Goal: Information Seeking & Learning: Learn about a topic

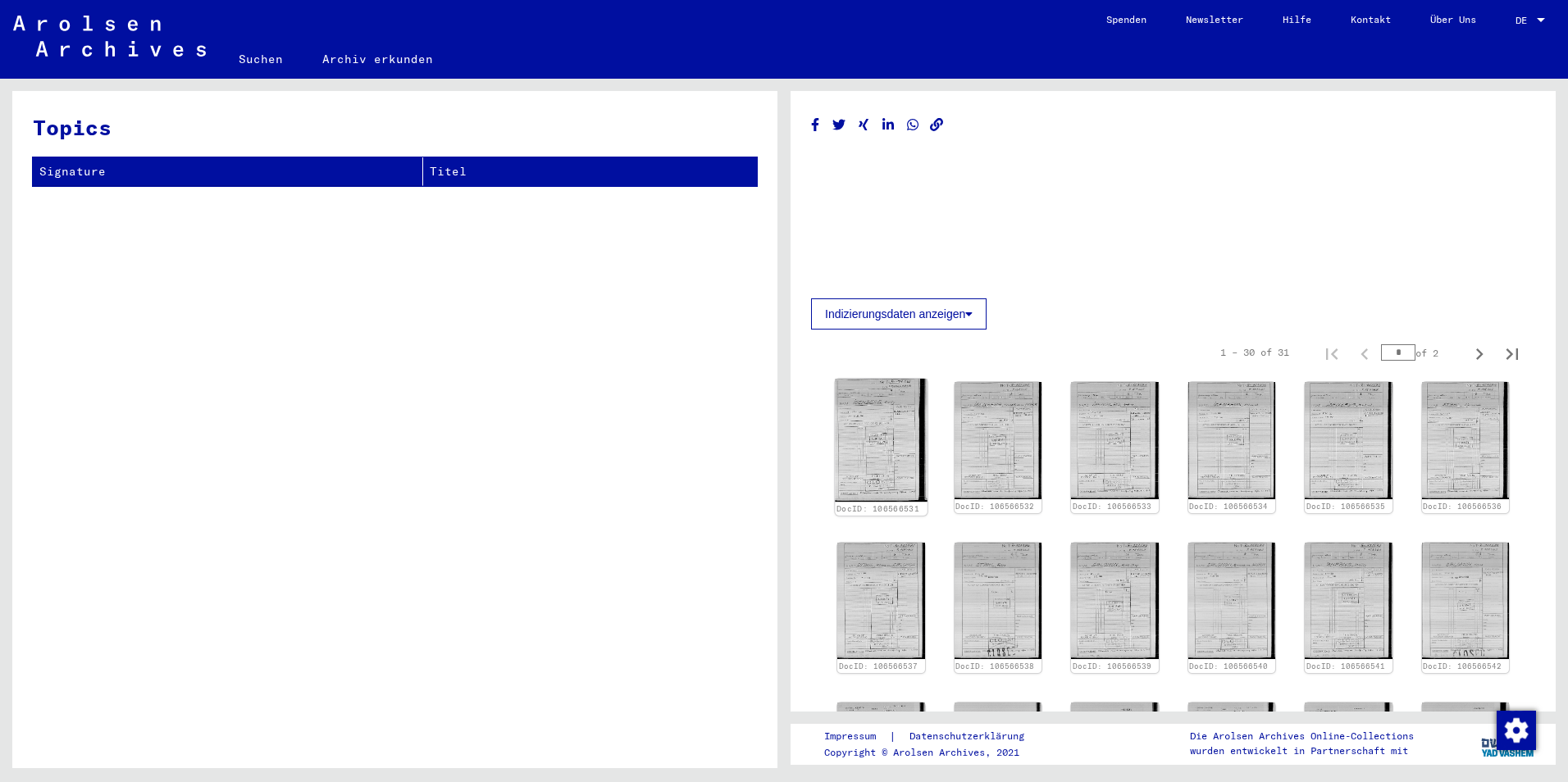
click at [871, 429] on img at bounding box center [880, 439] width 92 height 123
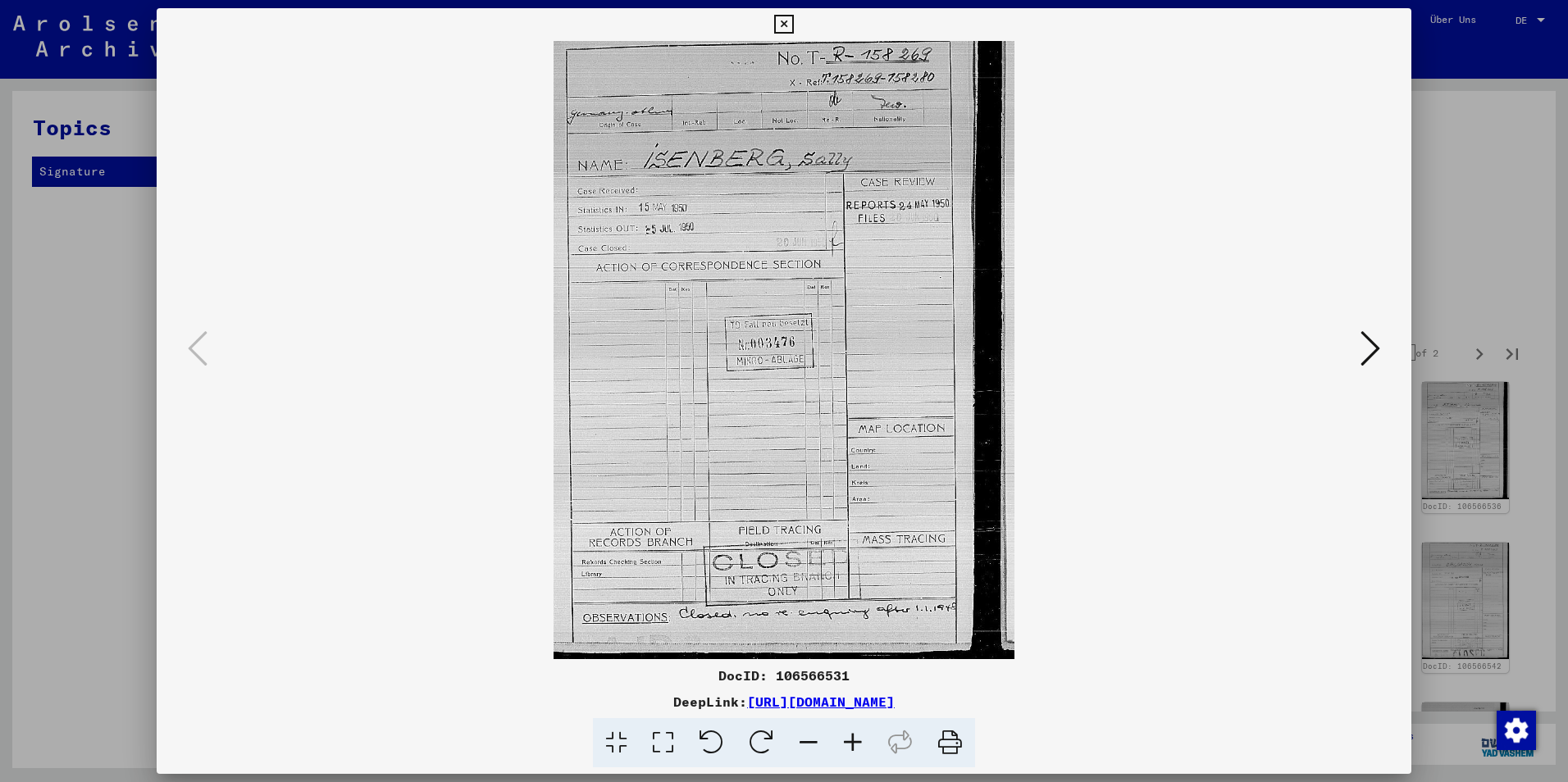
click at [1375, 348] on icon at bounding box center [1370, 348] width 20 height 39
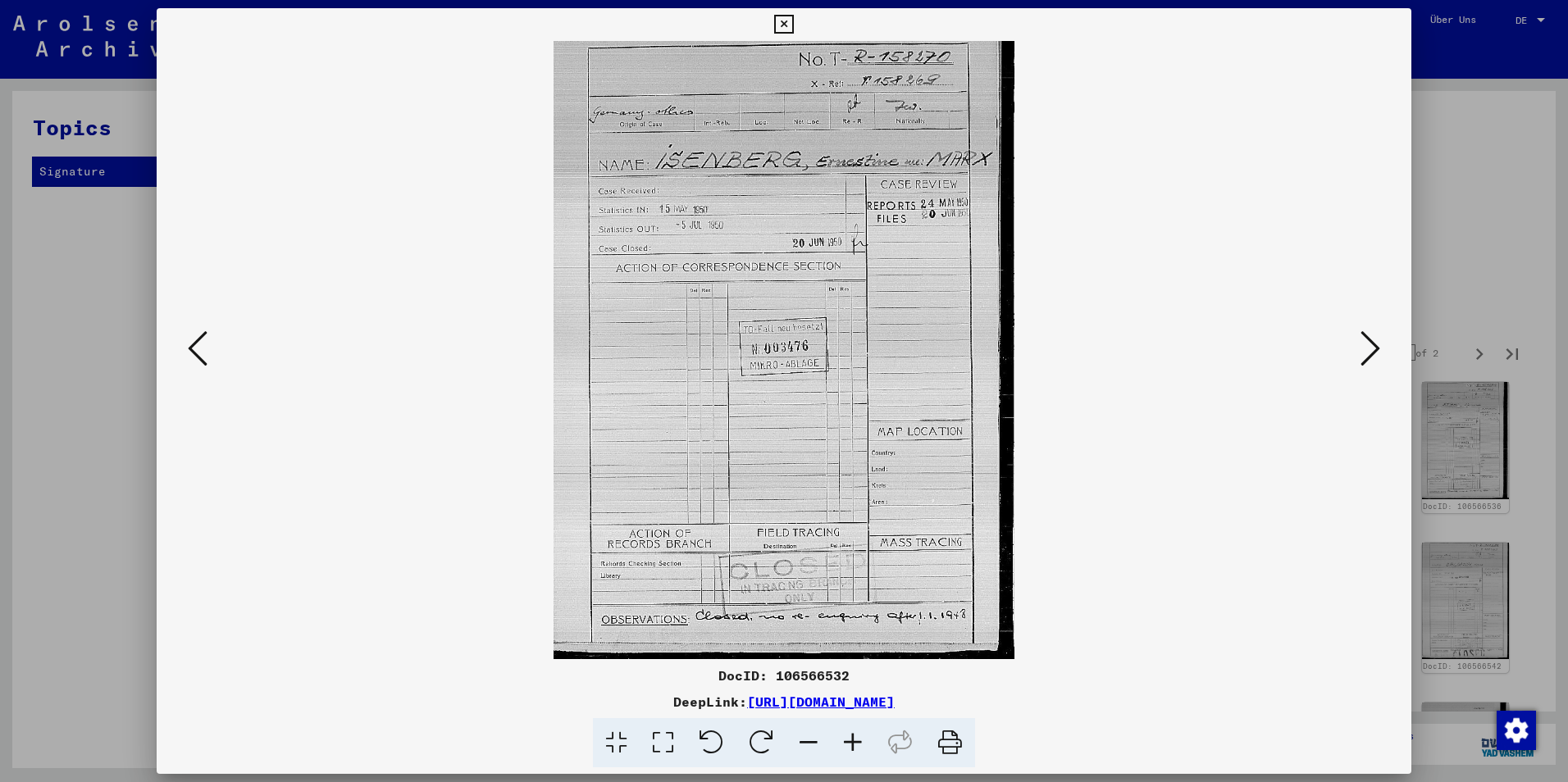
click at [1367, 343] on icon at bounding box center [1370, 348] width 20 height 39
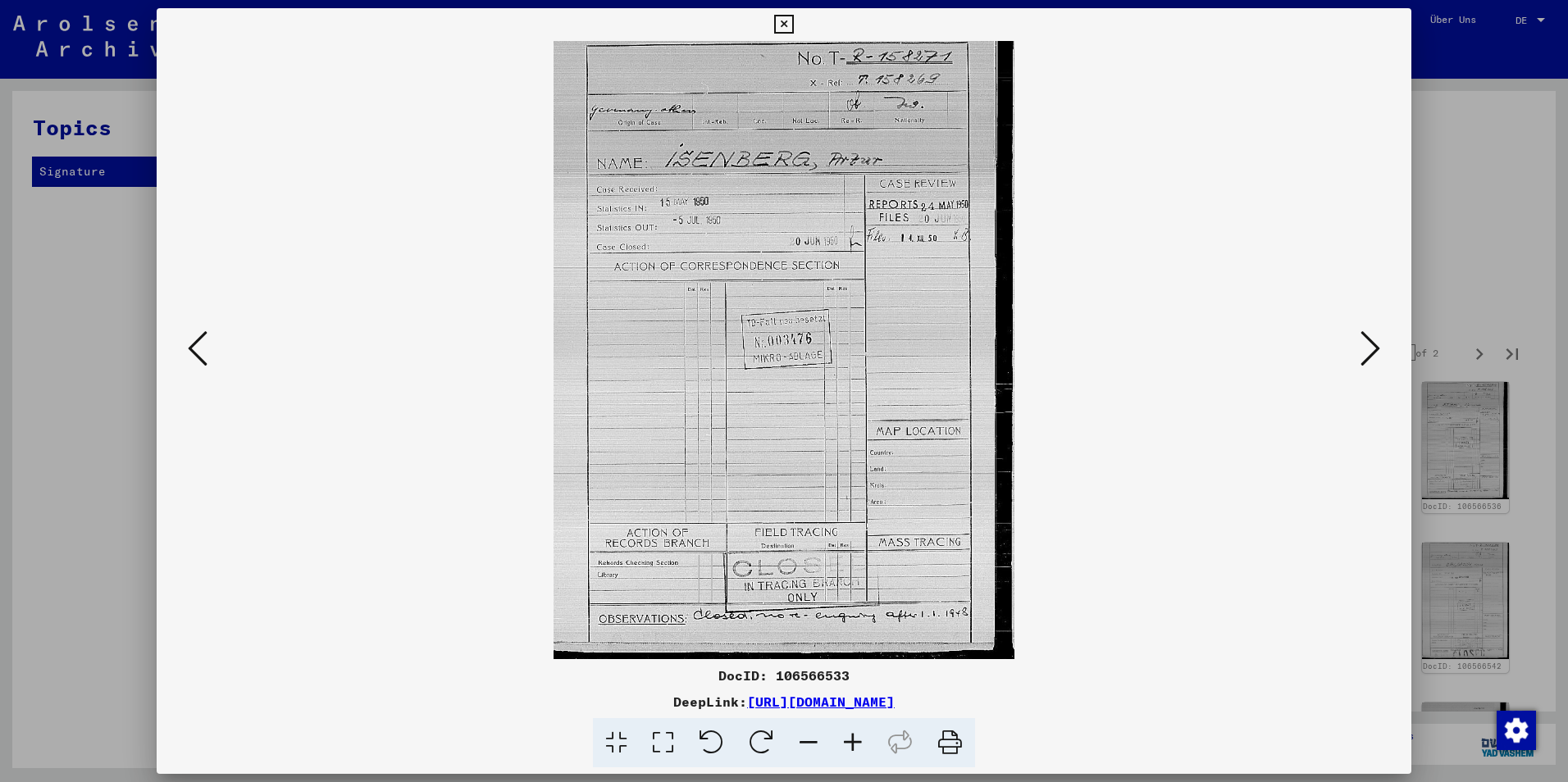
click at [1366, 343] on icon at bounding box center [1370, 348] width 20 height 39
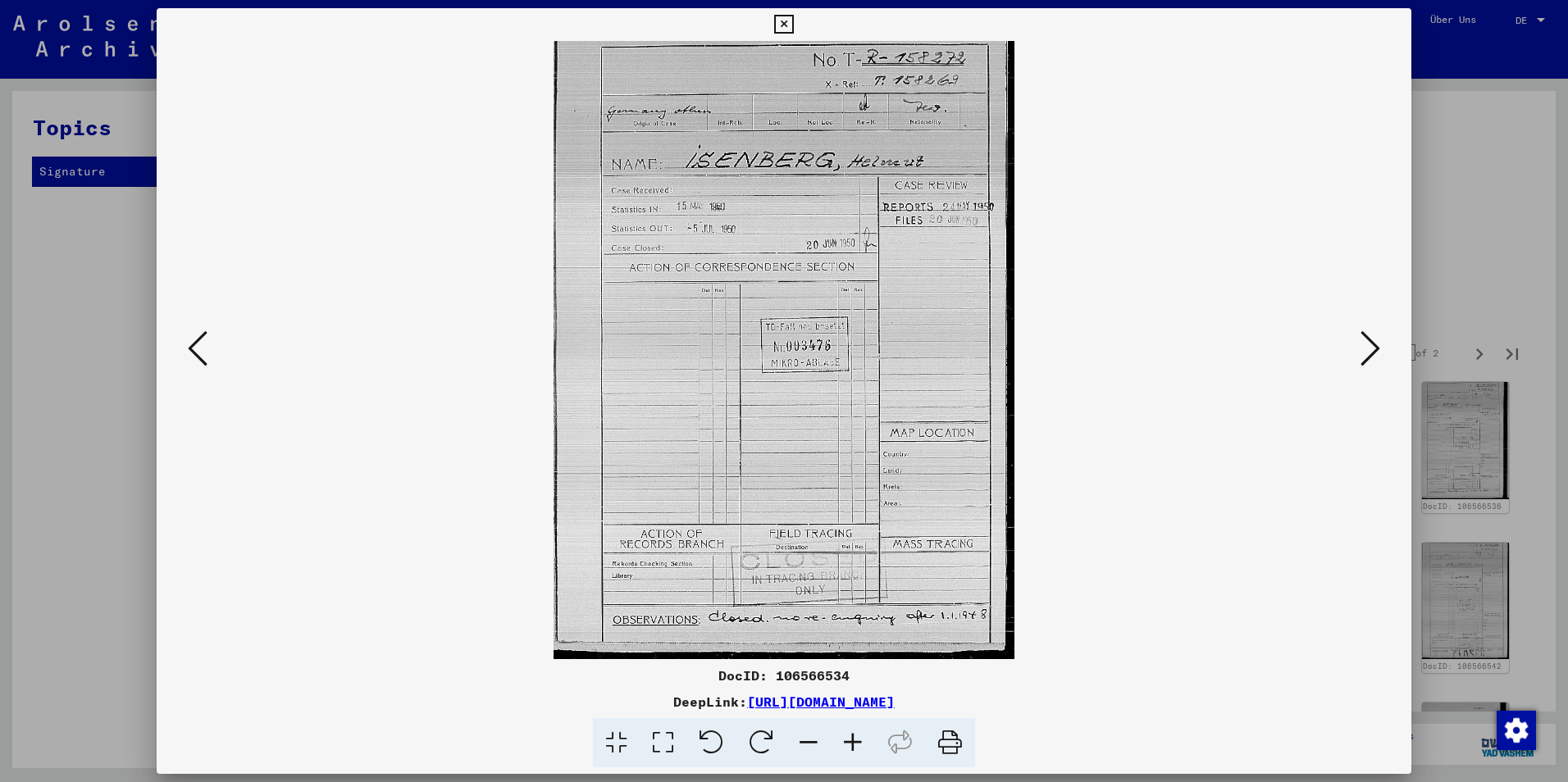
click at [1366, 343] on icon at bounding box center [1370, 348] width 20 height 39
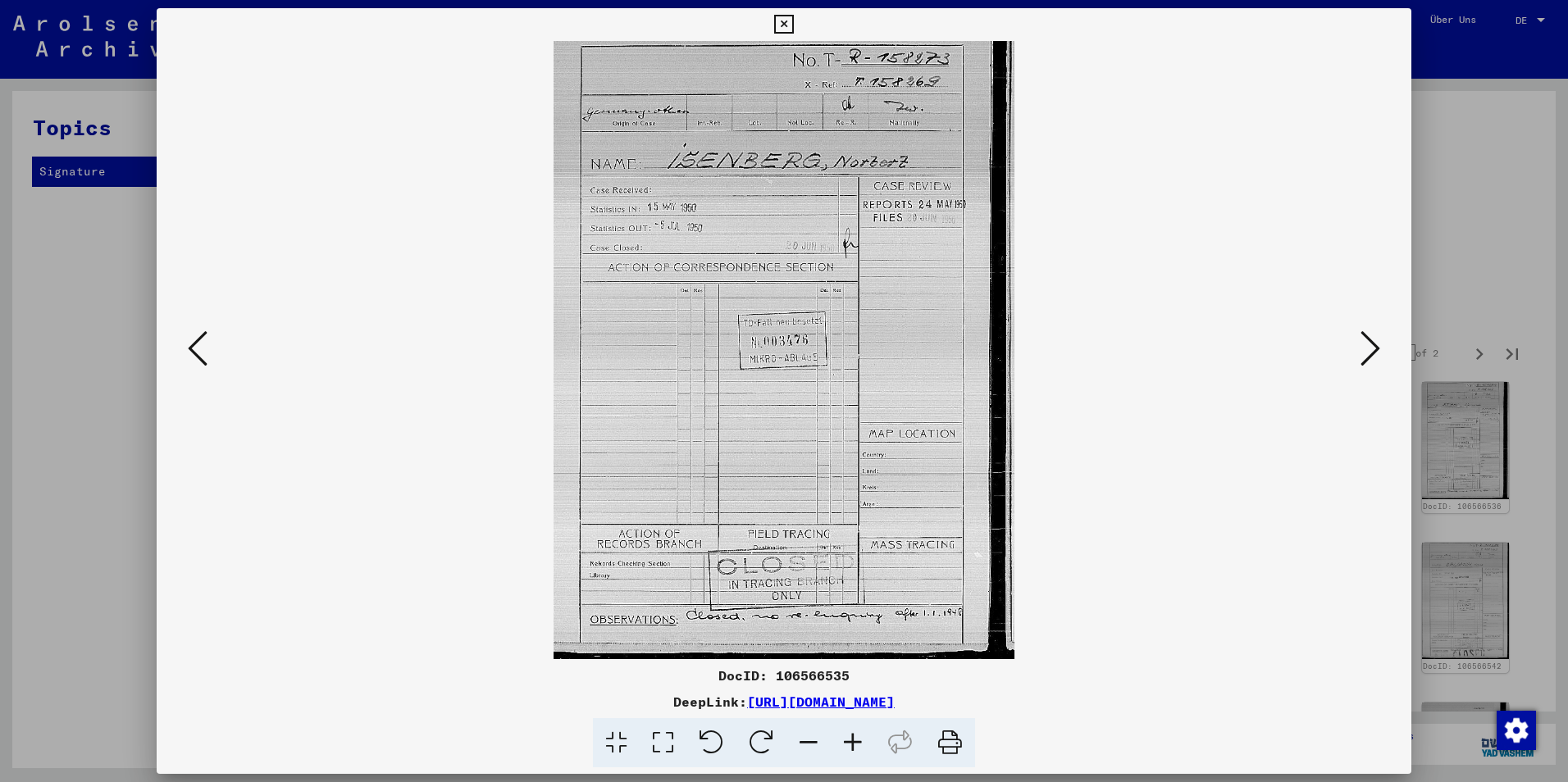
click at [1366, 343] on icon at bounding box center [1370, 348] width 20 height 39
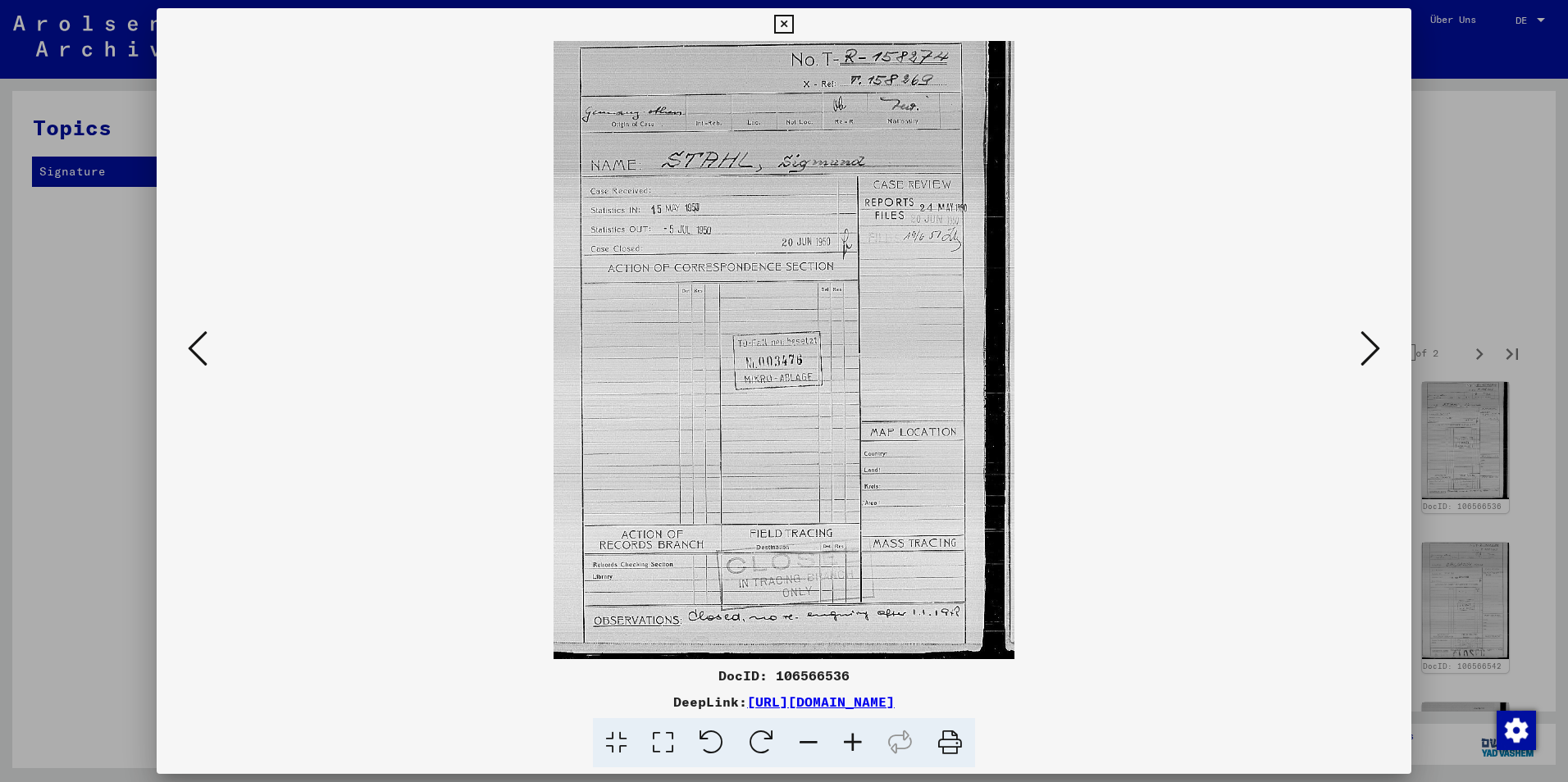
click at [1366, 343] on icon at bounding box center [1370, 348] width 20 height 39
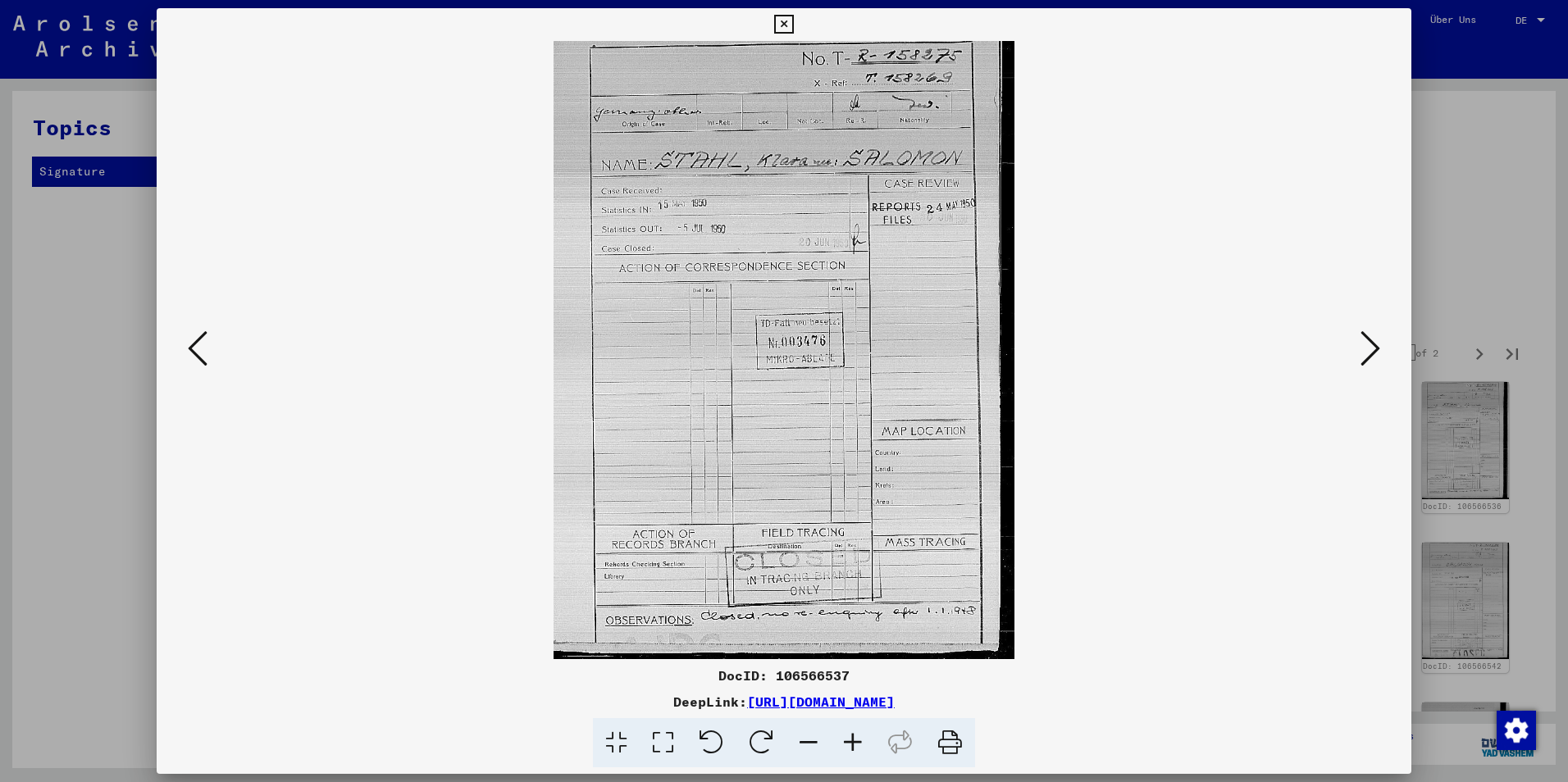
click at [1376, 333] on icon at bounding box center [1370, 348] width 20 height 39
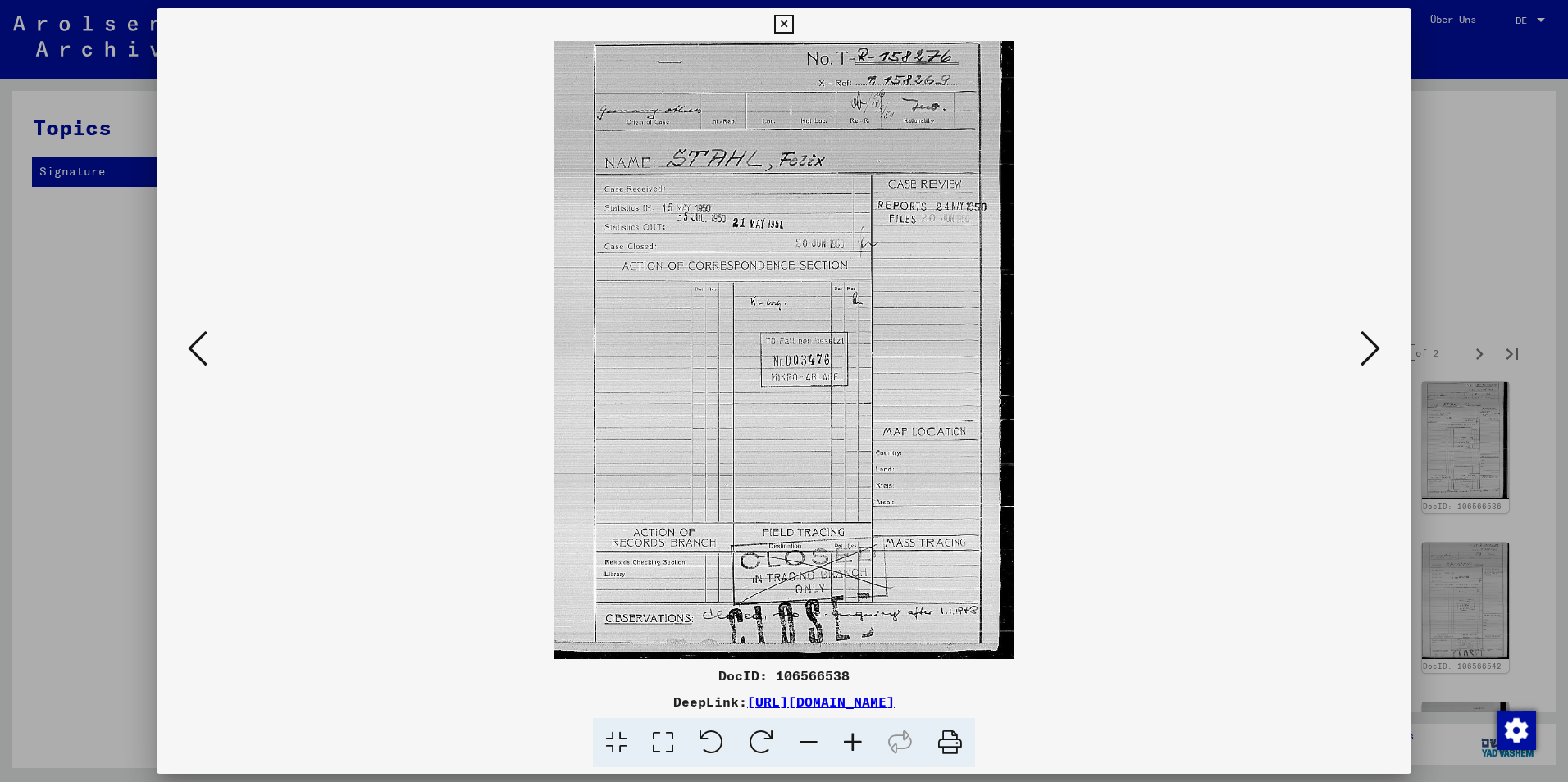
click at [1376, 333] on icon at bounding box center [1370, 348] width 20 height 39
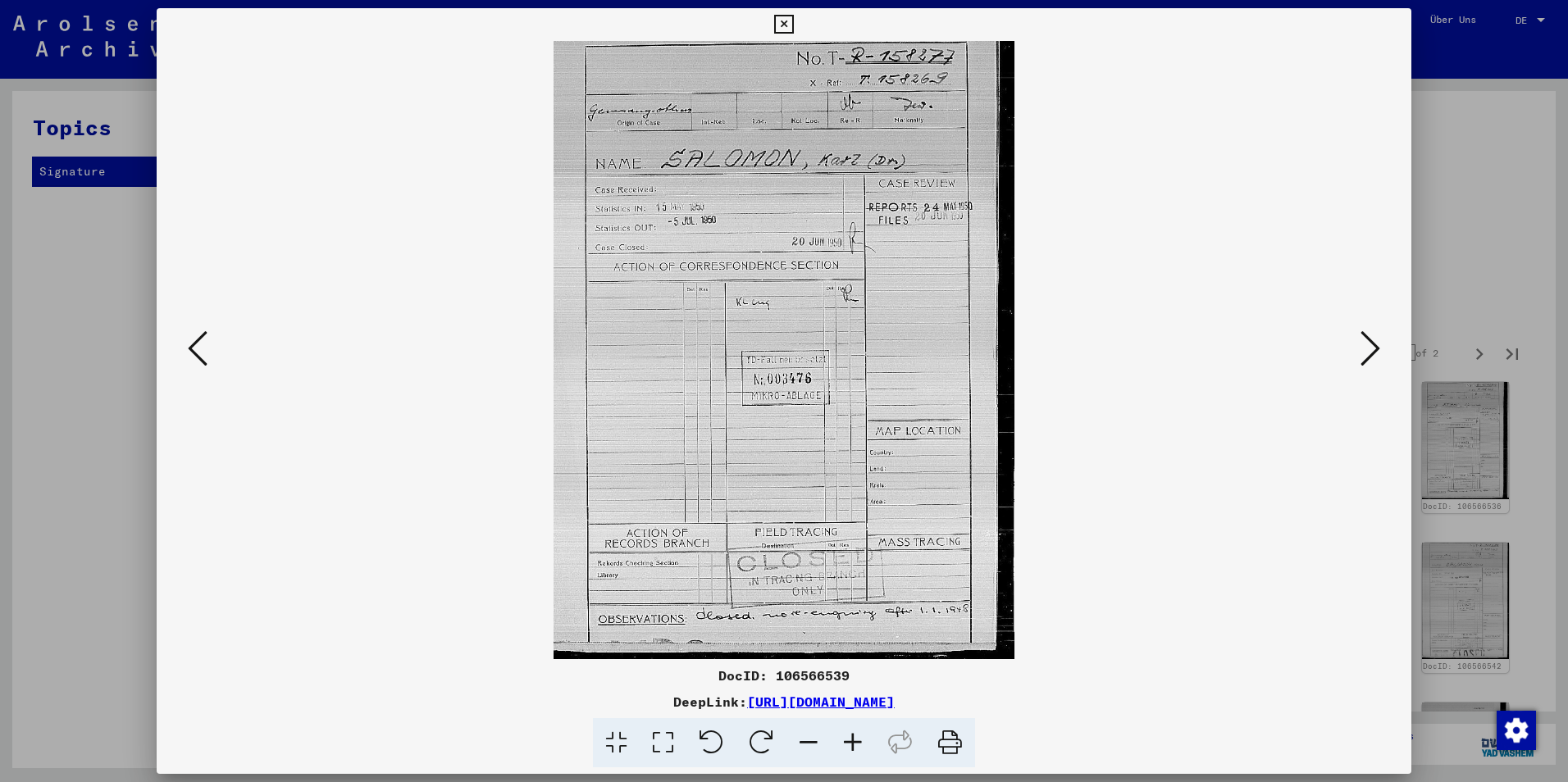
click at [1376, 333] on icon at bounding box center [1370, 348] width 20 height 39
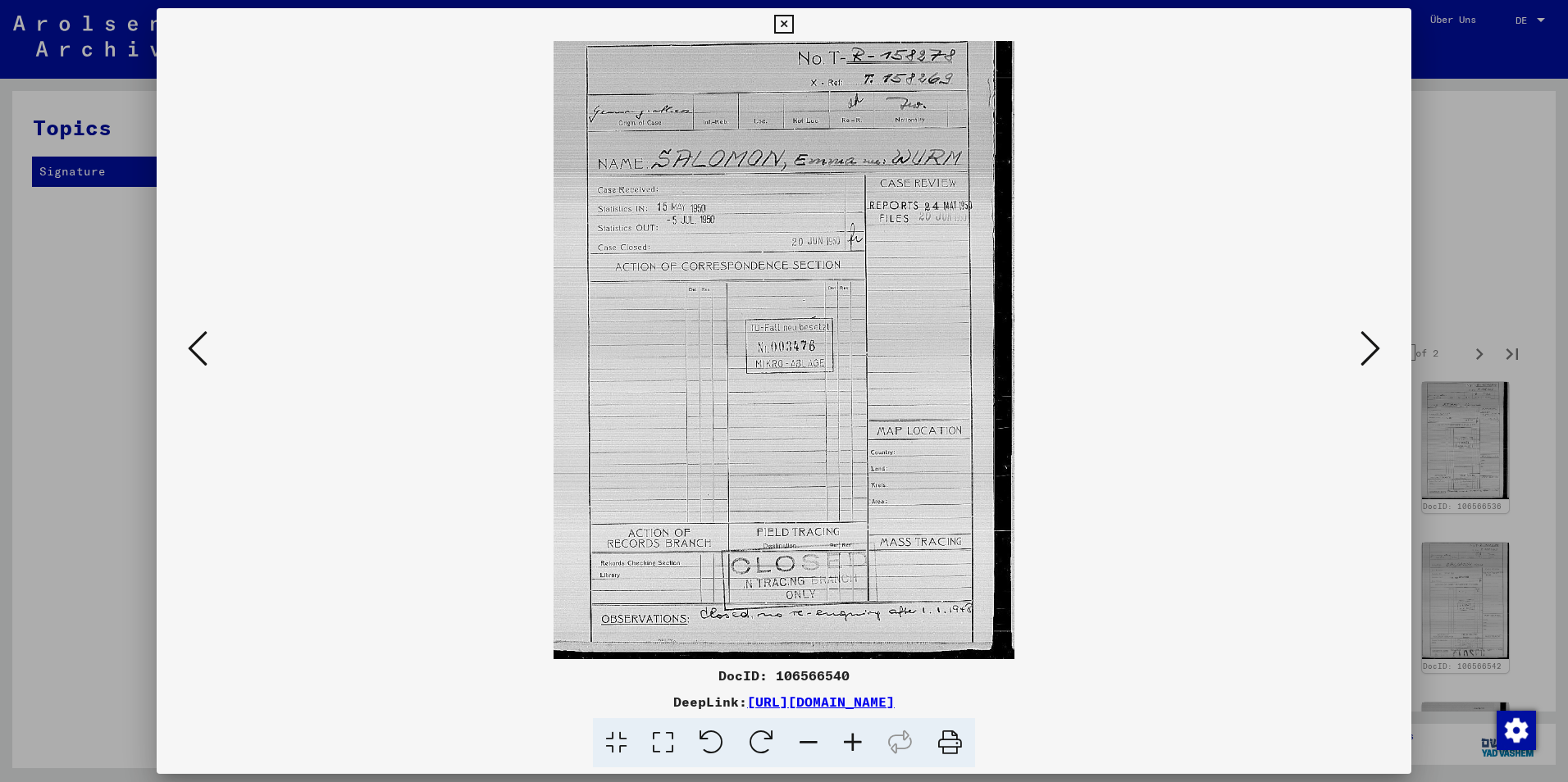
click at [1376, 333] on icon at bounding box center [1370, 348] width 20 height 39
click at [1375, 338] on icon at bounding box center [1370, 348] width 20 height 39
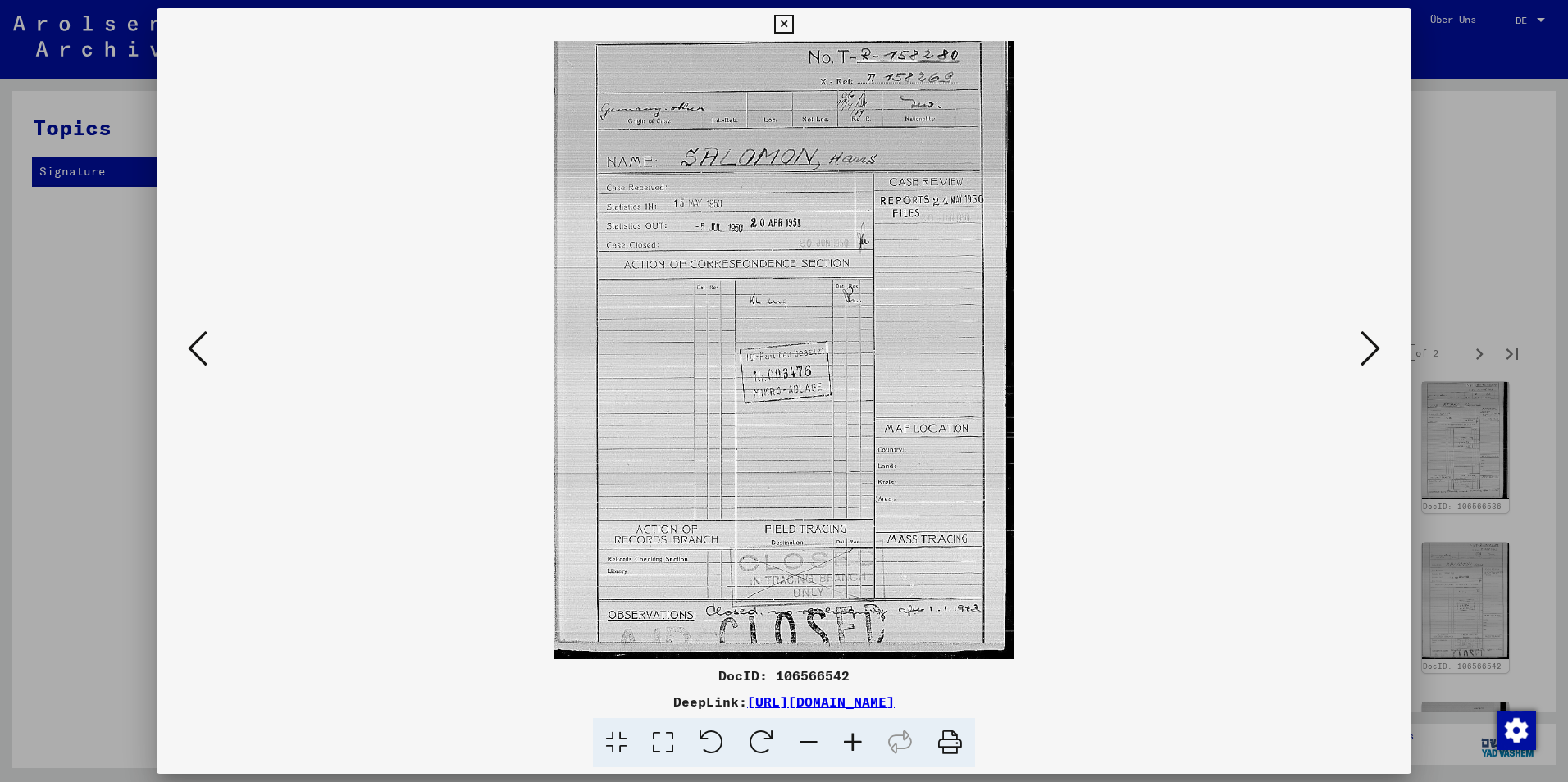
click at [1375, 338] on icon at bounding box center [1370, 348] width 20 height 39
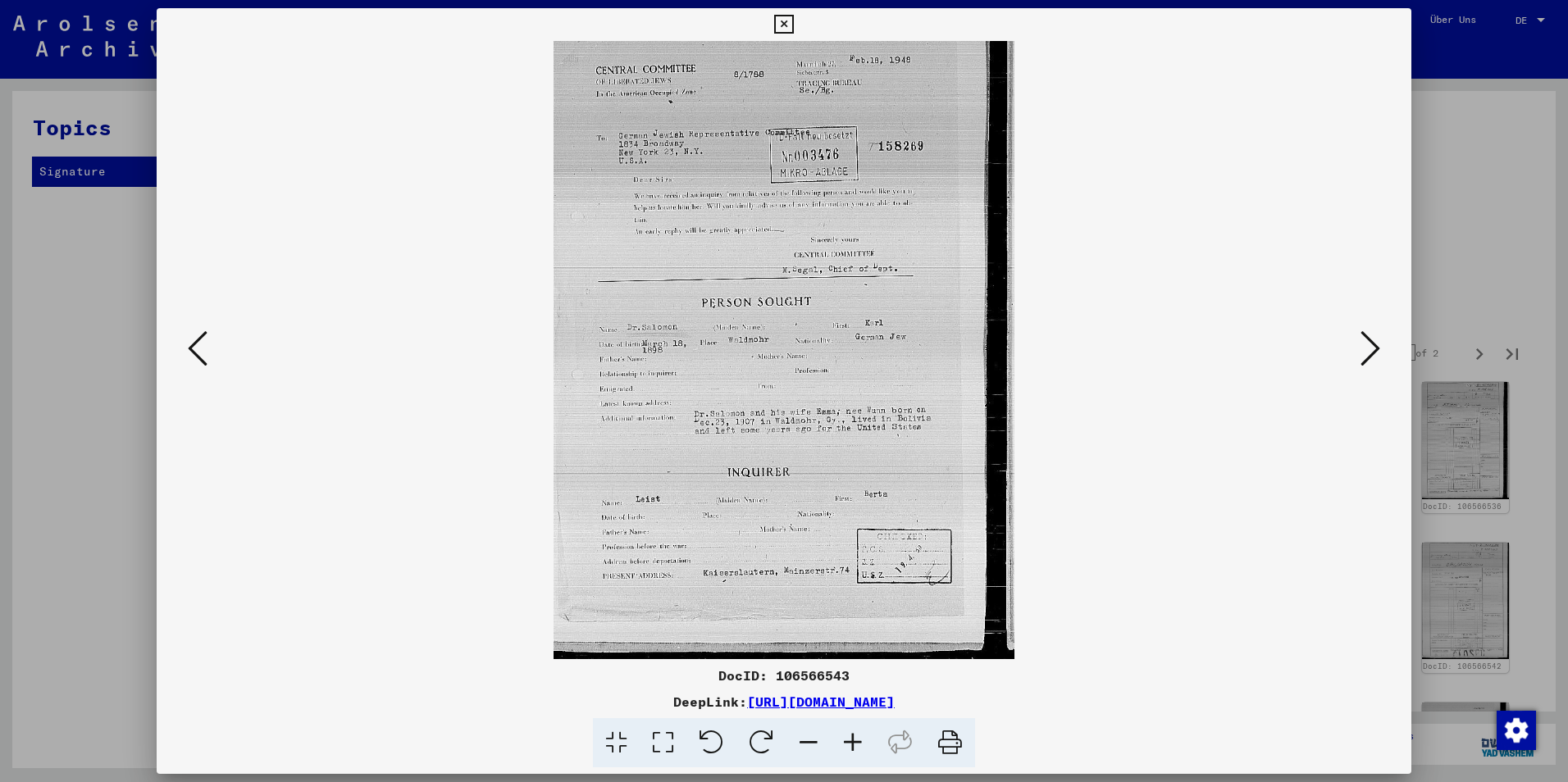
click at [1375, 338] on icon at bounding box center [1370, 348] width 20 height 39
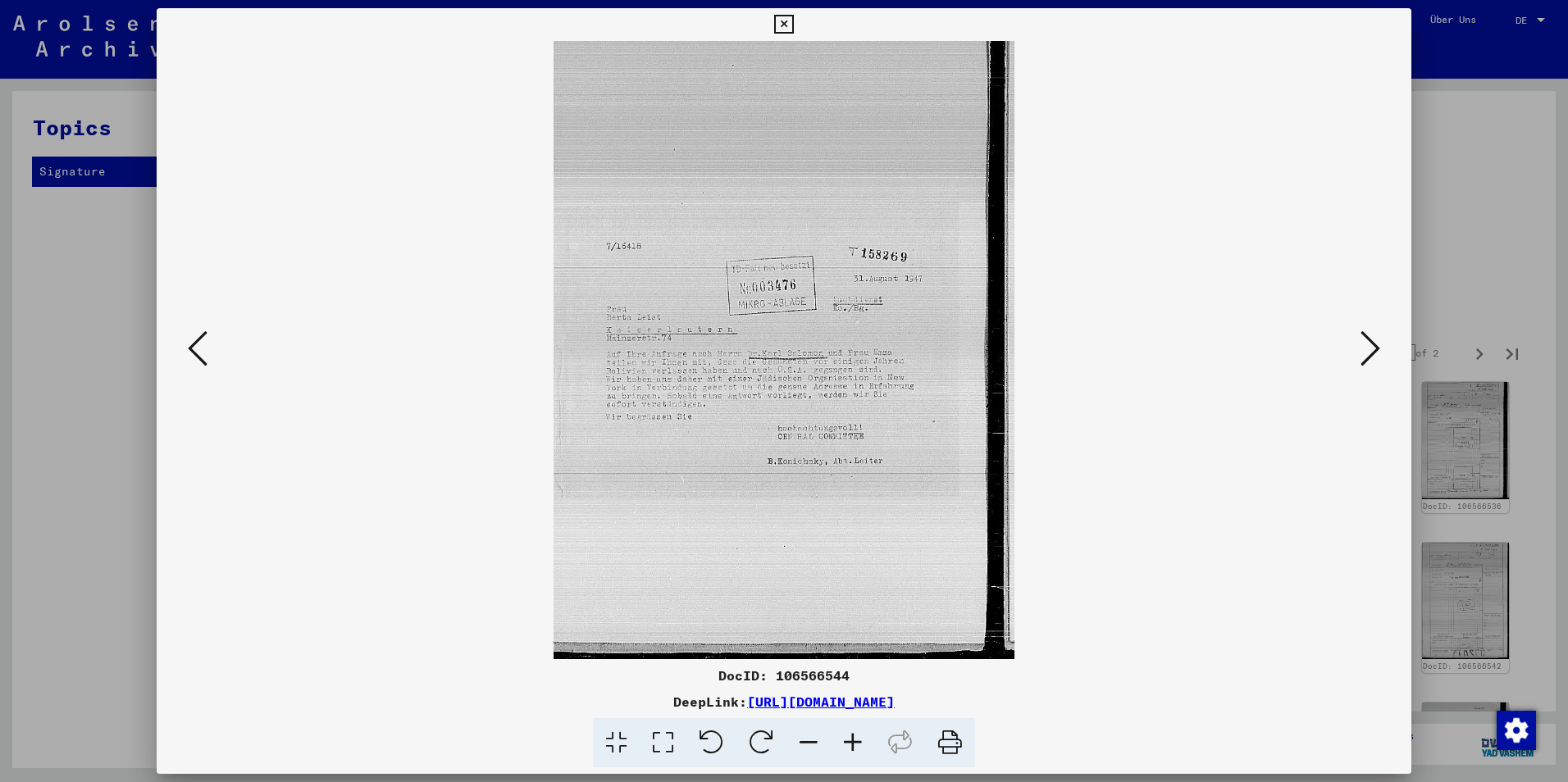
click at [1373, 338] on icon at bounding box center [1370, 348] width 20 height 39
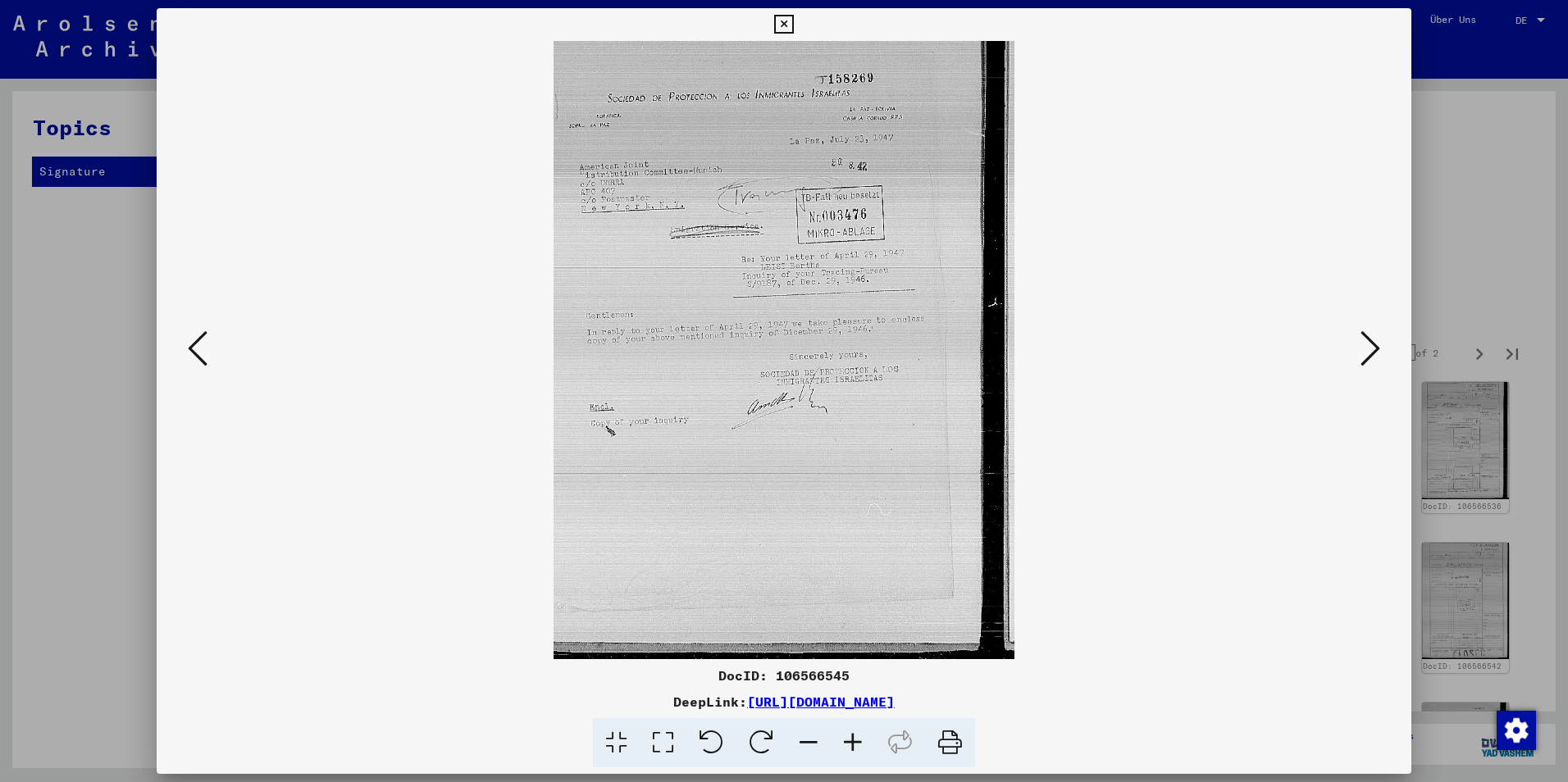
click at [1373, 338] on icon at bounding box center [1370, 348] width 20 height 39
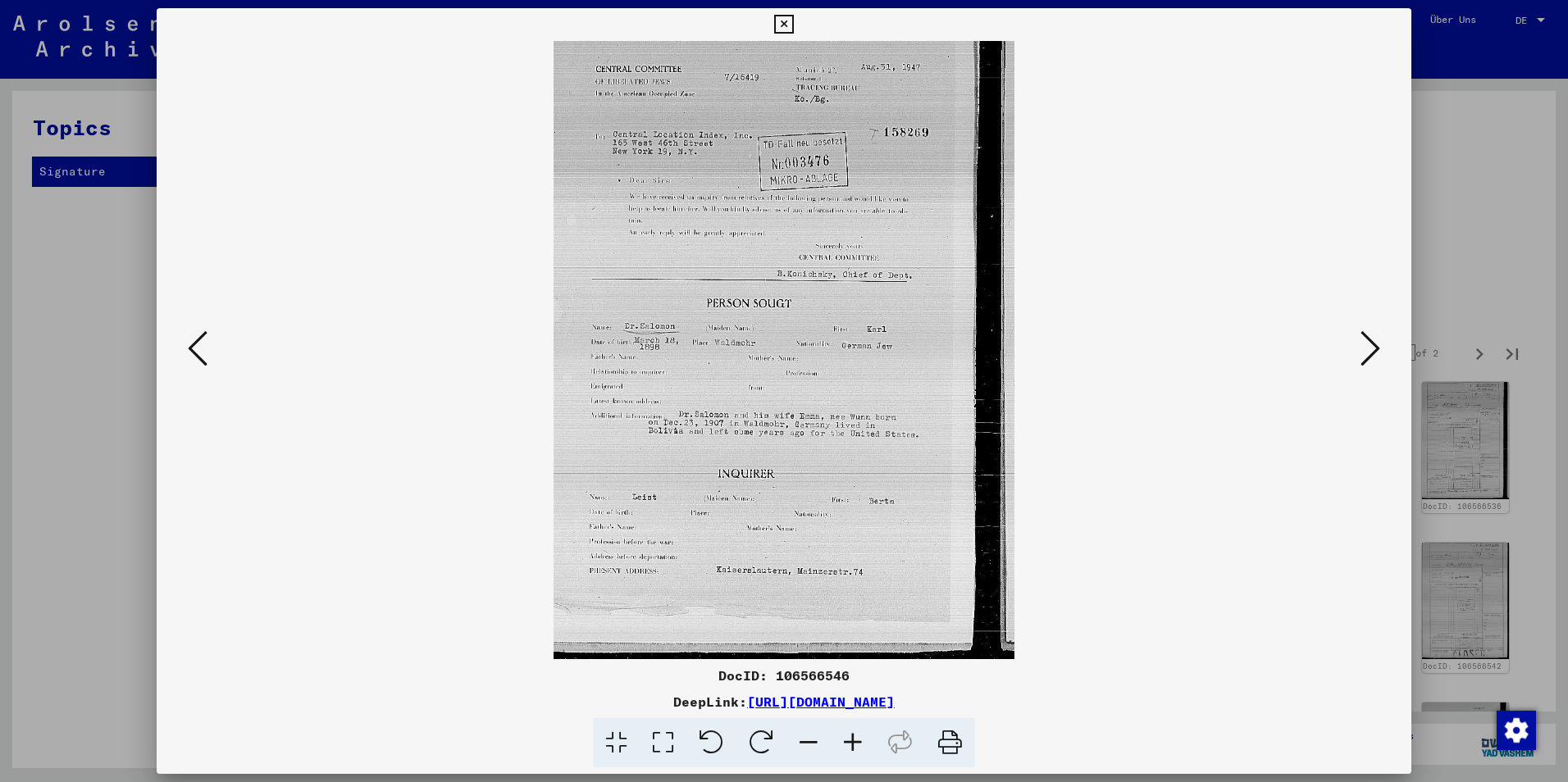
click at [1373, 338] on icon at bounding box center [1370, 348] width 20 height 39
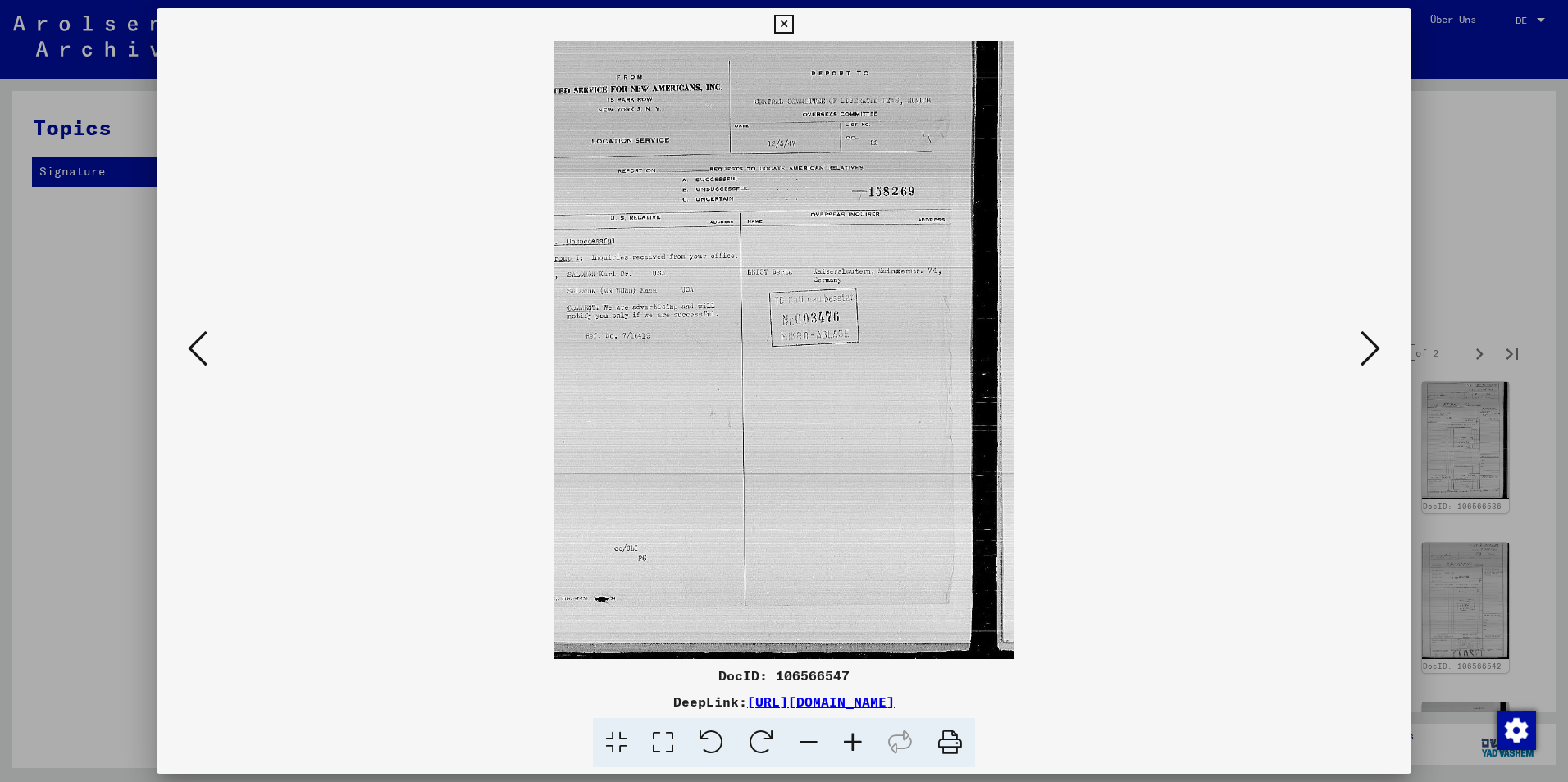
click at [1370, 339] on icon at bounding box center [1370, 348] width 20 height 39
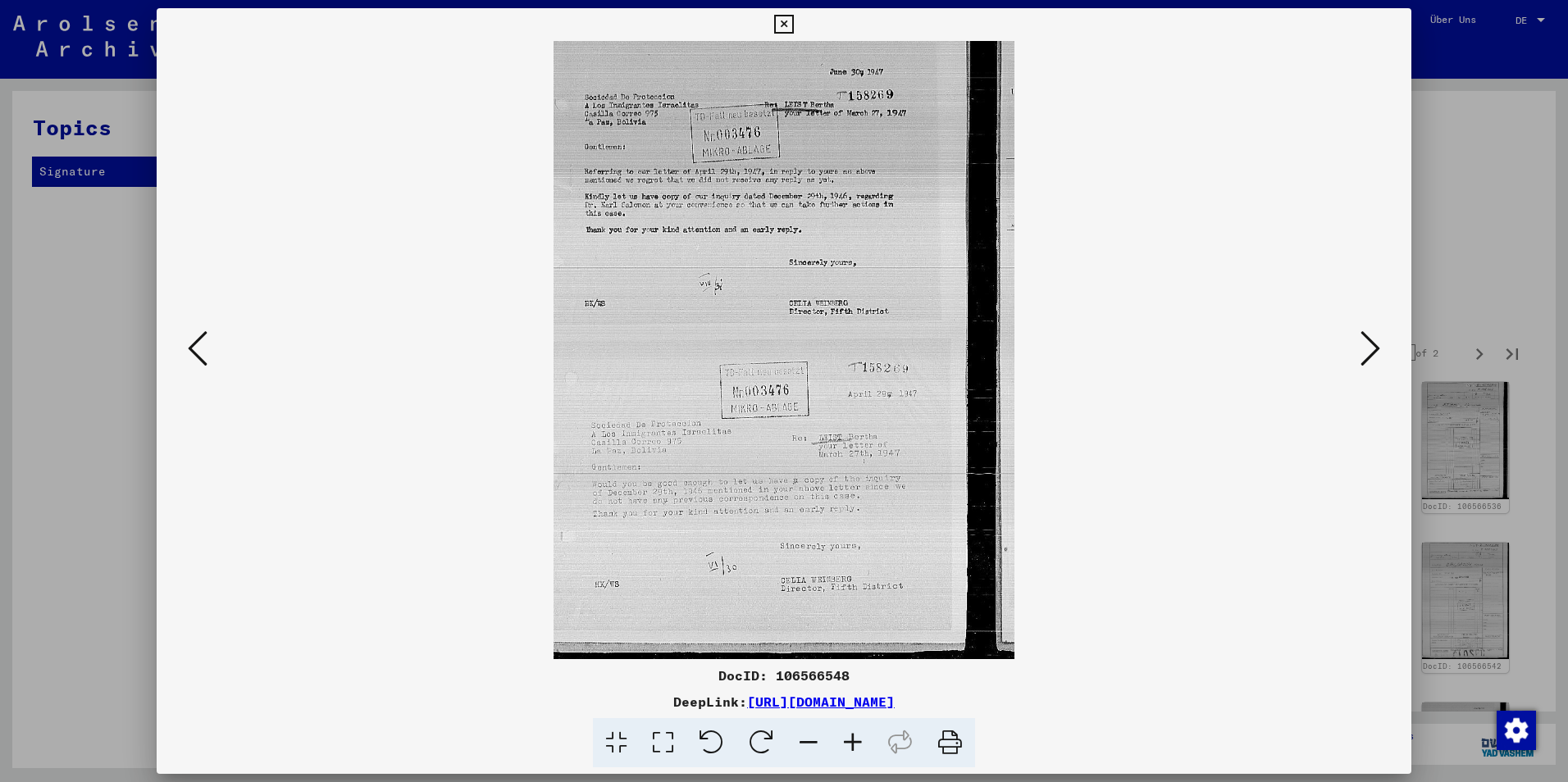
click at [1368, 339] on icon at bounding box center [1370, 348] width 20 height 39
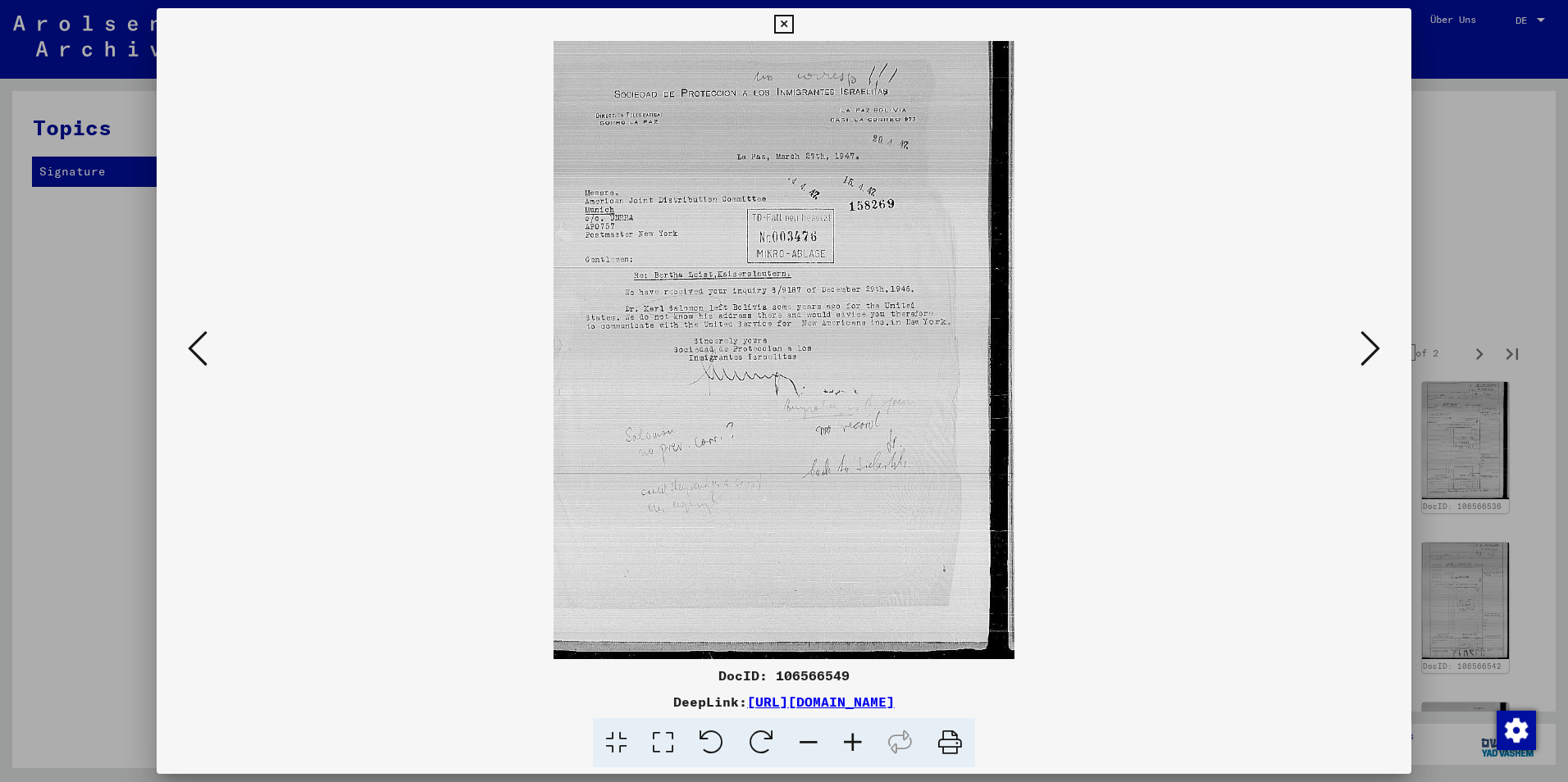
click at [1360, 340] on icon at bounding box center [1370, 348] width 20 height 39
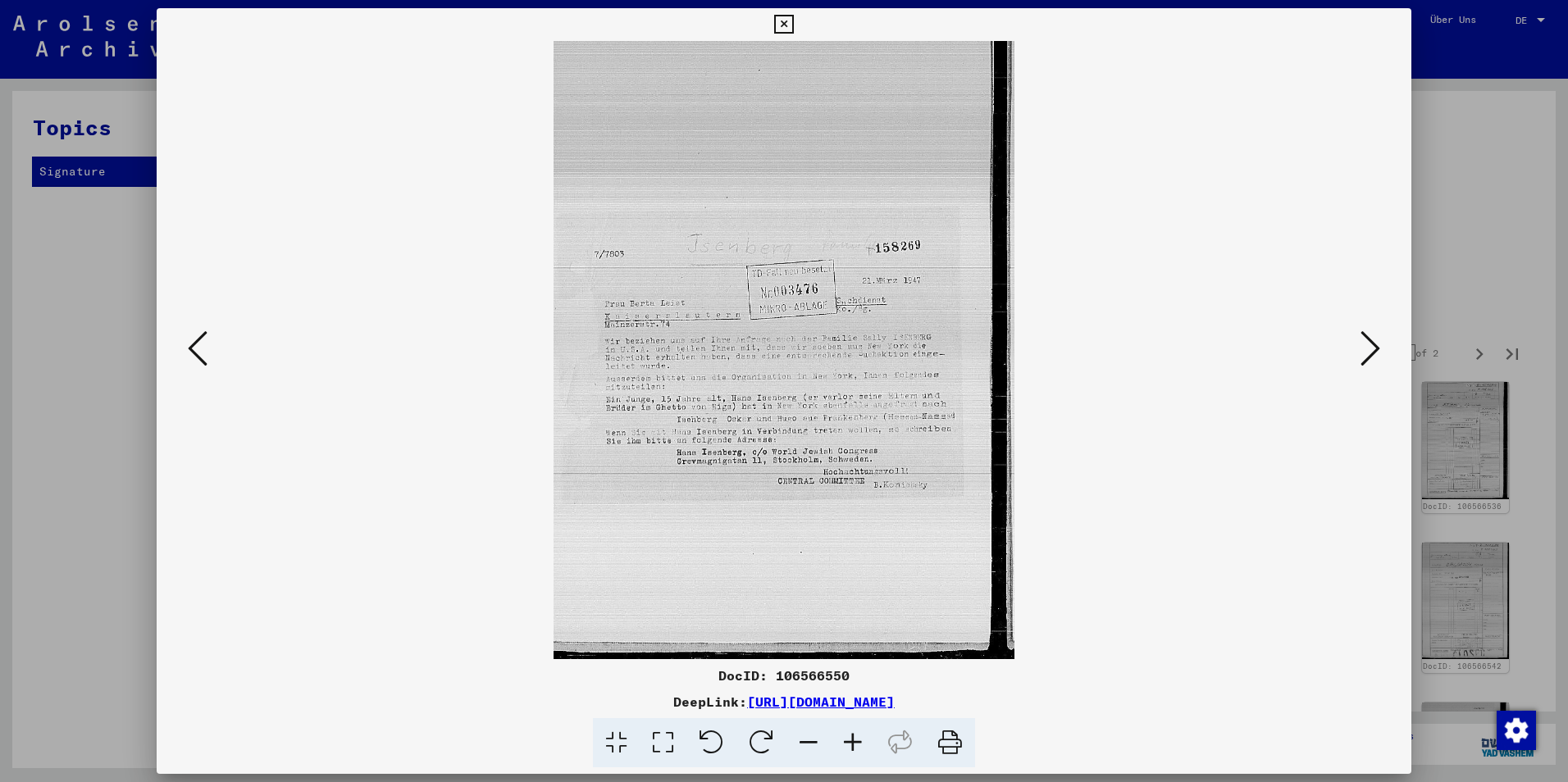
click at [1348, 341] on img at bounding box center [784, 350] width 1143 height 618
click at [1347, 345] on img at bounding box center [784, 350] width 1143 height 618
click at [1361, 346] on icon at bounding box center [1370, 348] width 20 height 39
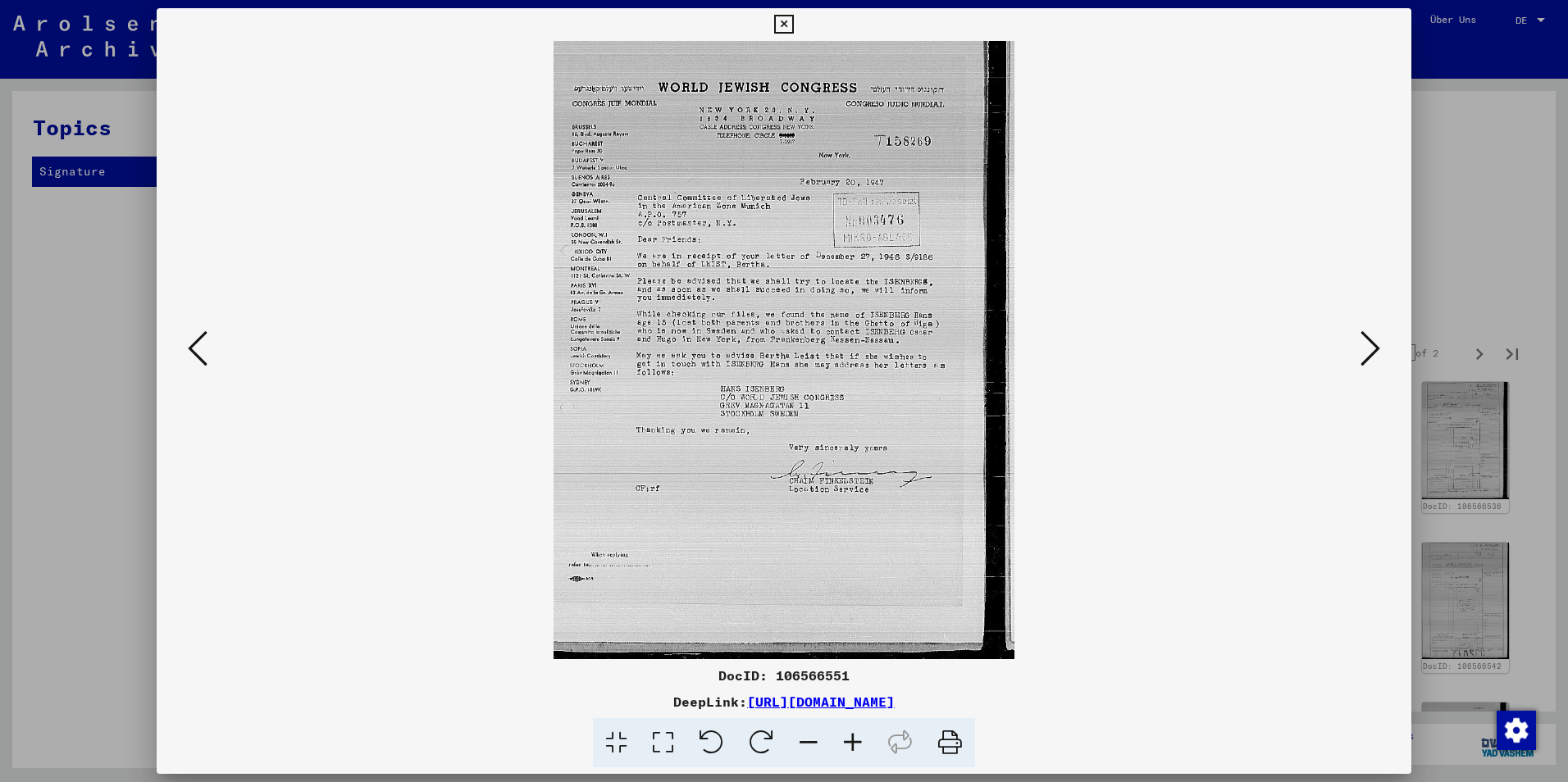
click at [1370, 348] on icon at bounding box center [1370, 348] width 20 height 39
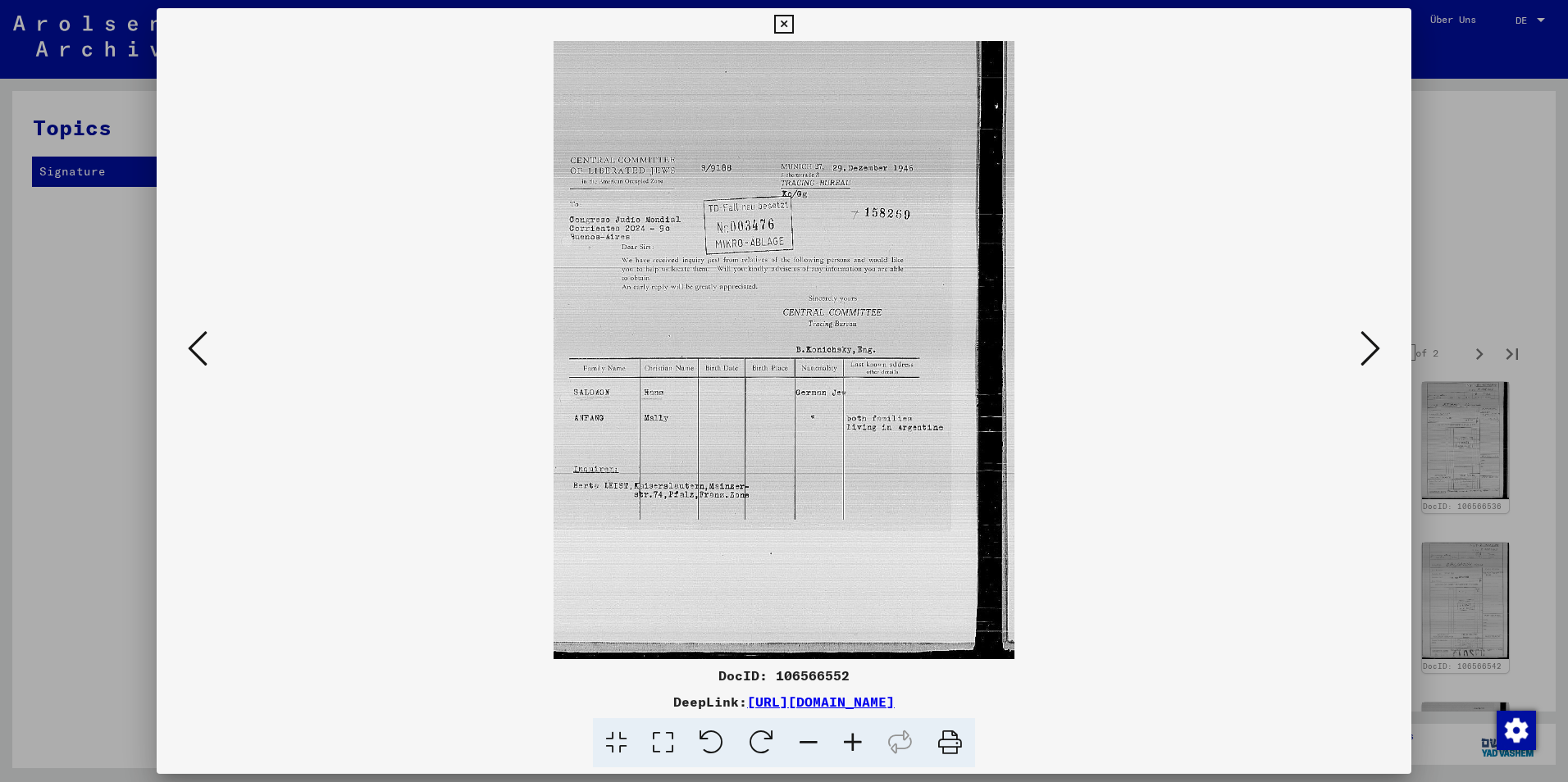
click at [1359, 346] on button at bounding box center [1371, 350] width 30 height 47
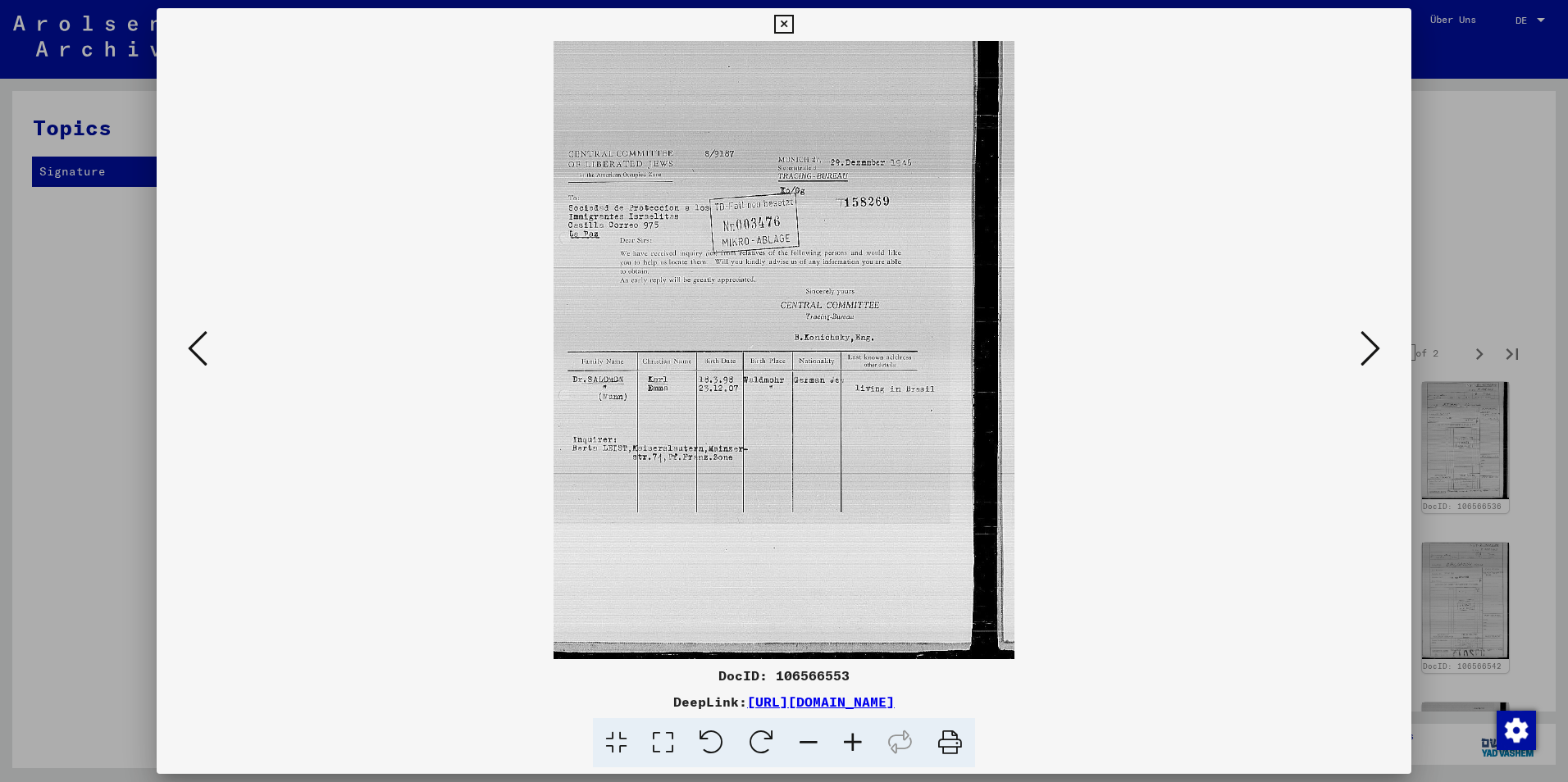
click at [1359, 346] on button at bounding box center [1371, 350] width 30 height 47
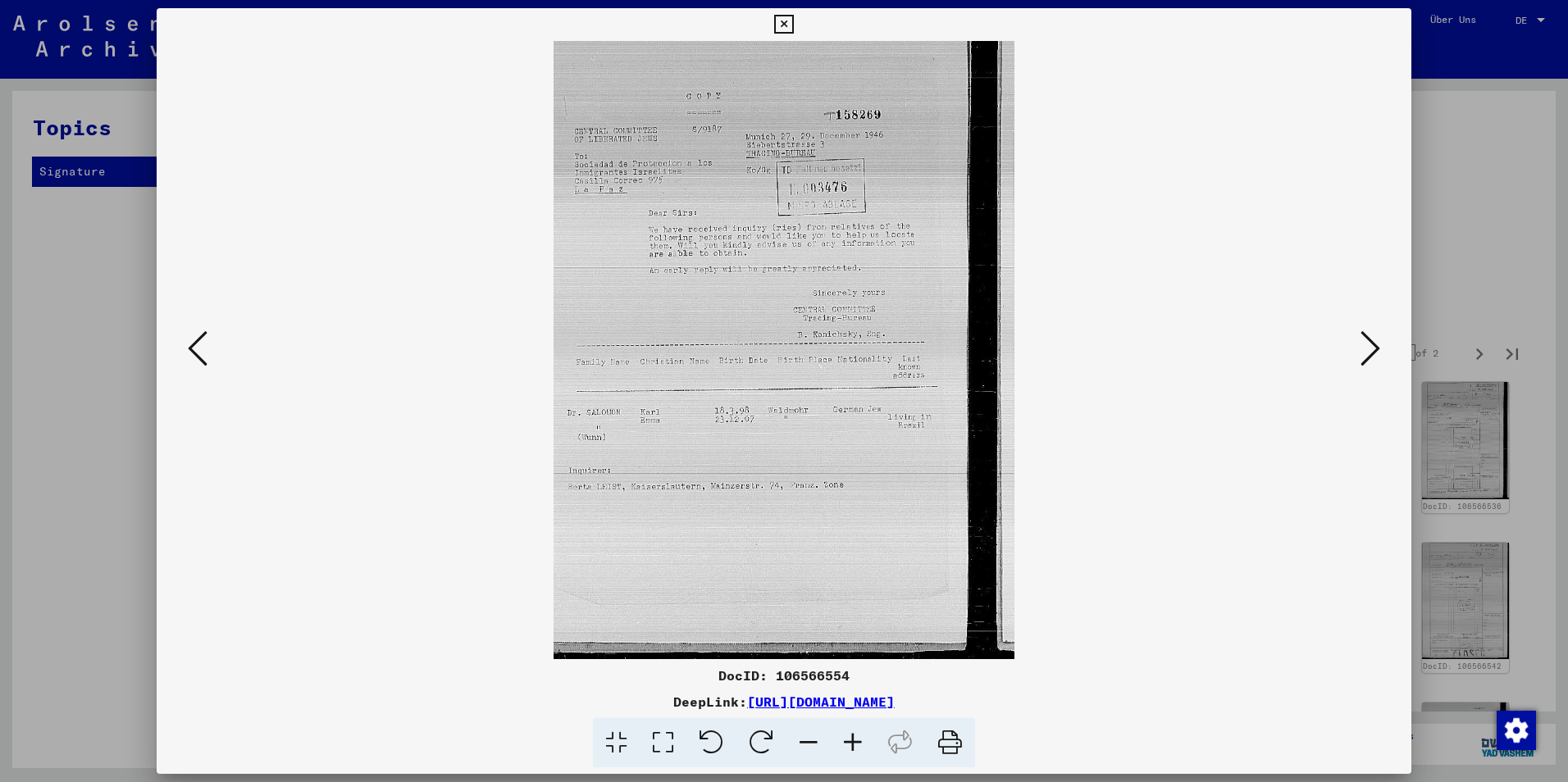
click at [1357, 344] on button at bounding box center [1371, 350] width 30 height 47
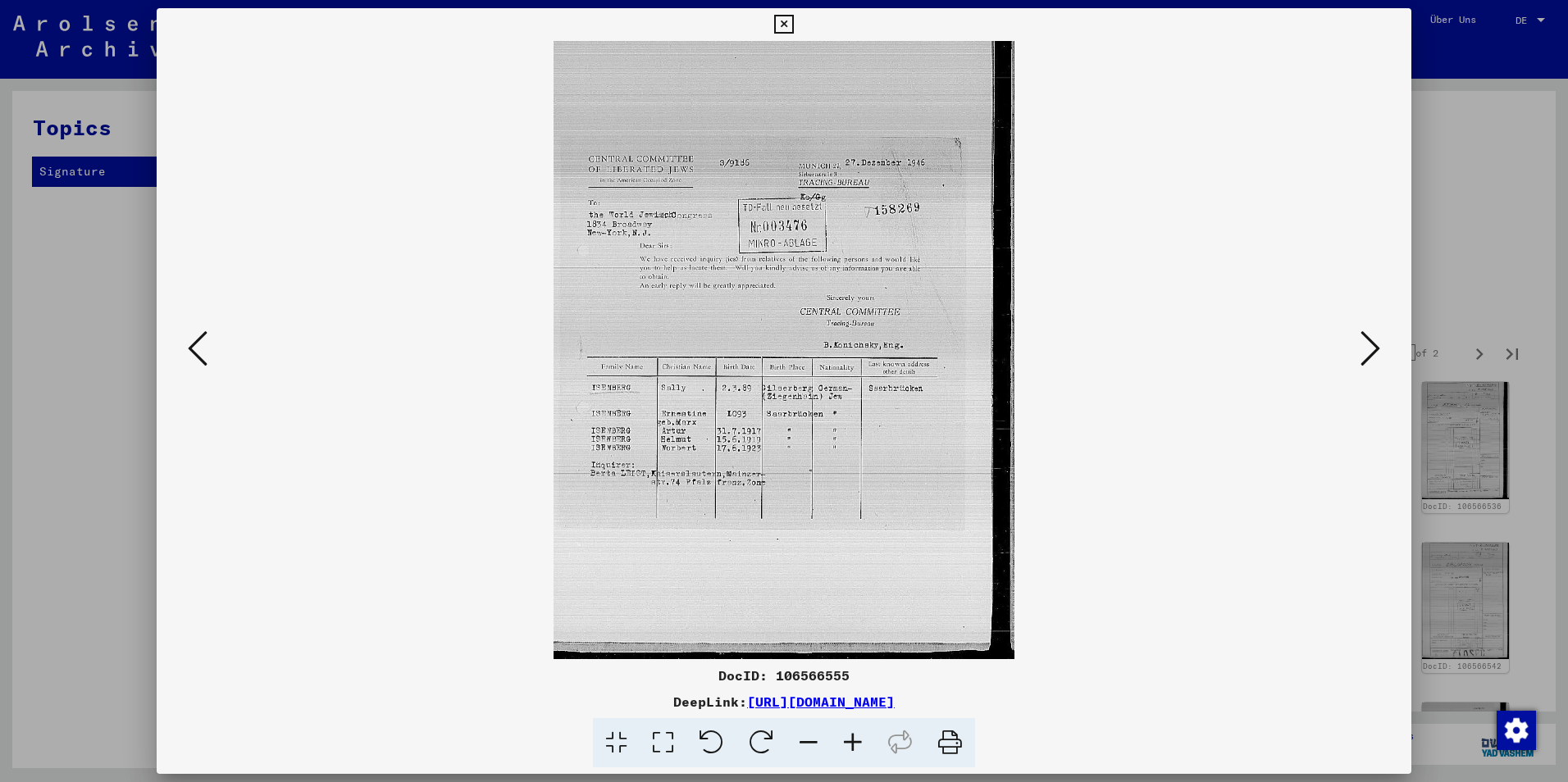
click at [1357, 344] on button at bounding box center [1371, 350] width 30 height 47
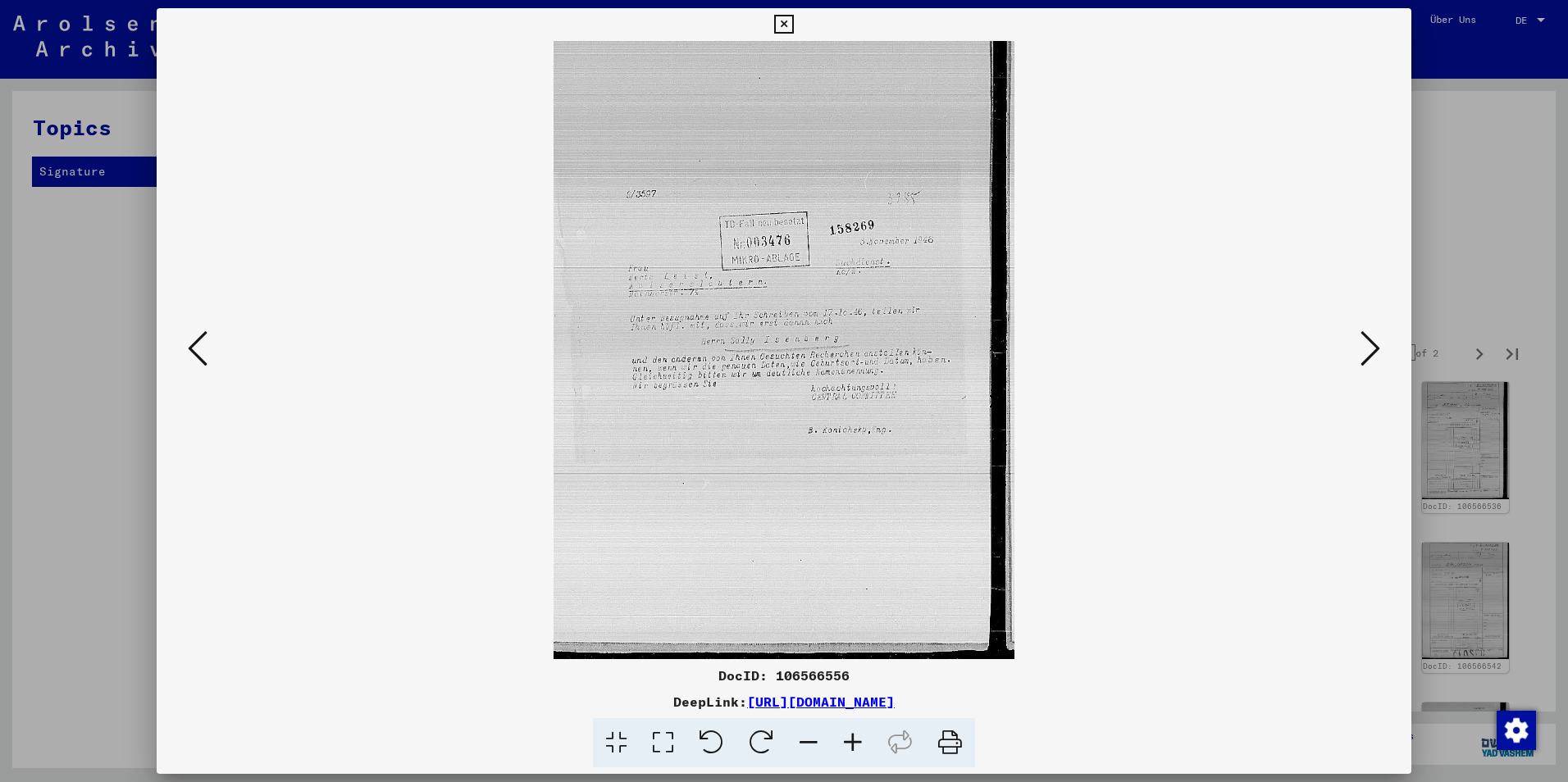
click at [1356, 344] on button at bounding box center [1371, 350] width 30 height 47
